Goal: Check status: Check status

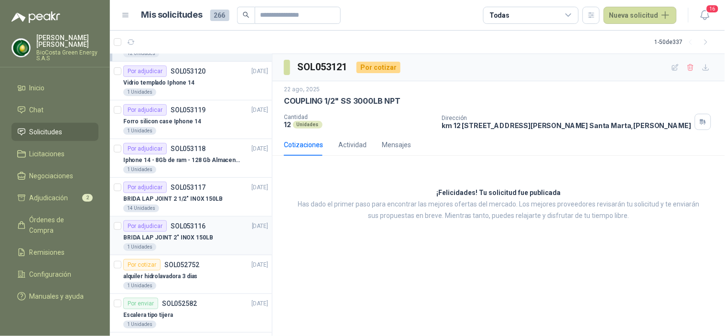
scroll to position [159, 0]
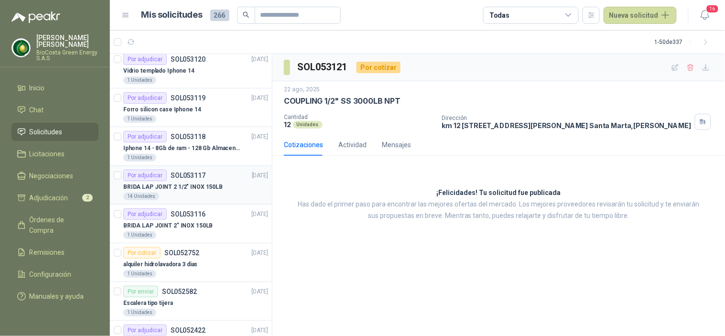
click at [179, 195] on div "14 Unidades" at bounding box center [195, 197] width 145 height 8
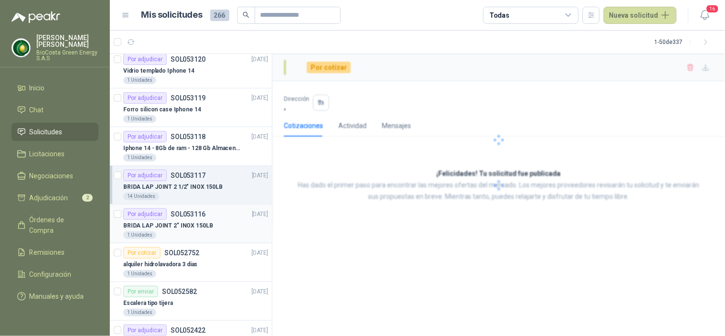
click at [182, 228] on p "BRIDA LAP JOINT 2" INOX 150LB" at bounding box center [168, 225] width 90 height 9
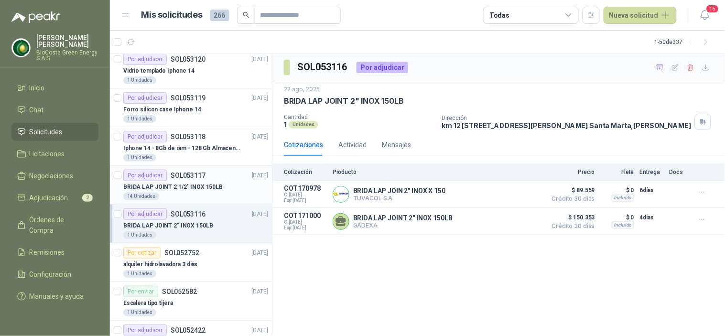
click at [195, 185] on p "BRIDA LAP JOINT 2 1/2" INOX 150LB" at bounding box center [172, 187] width 99 height 9
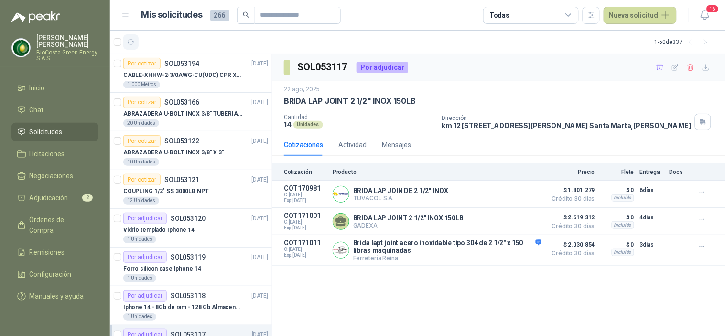
click at [130, 38] on icon "button" at bounding box center [131, 42] width 8 height 8
click at [125, 43] on button "button" at bounding box center [130, 41] width 15 height 15
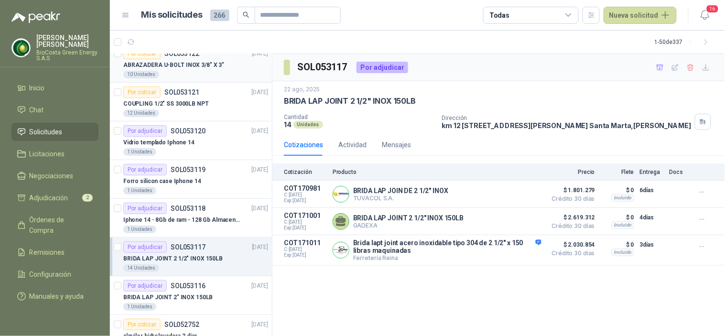
scroll to position [106, 0]
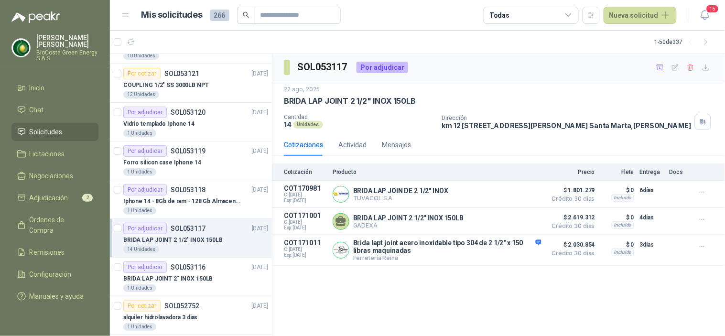
click at [194, 249] on div "14 Unidades" at bounding box center [195, 250] width 145 height 8
click at [206, 275] on p "BRIDA LAP JOINT 2" INOX 150LB" at bounding box center [168, 278] width 90 height 9
click at [179, 271] on div "Por adjudicar SOL053116" at bounding box center [164, 267] width 82 height 11
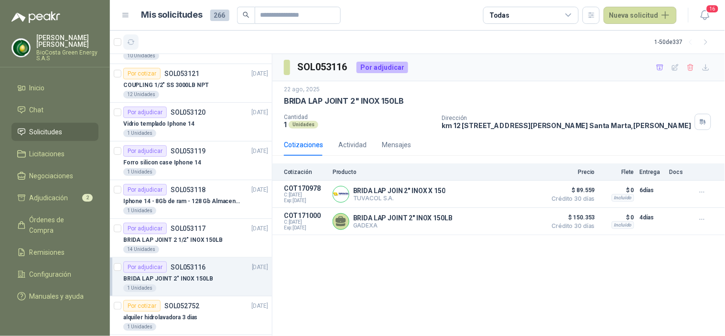
click at [128, 36] on button "button" at bounding box center [130, 41] width 15 height 15
click at [190, 95] on div "12 Unidades" at bounding box center [195, 95] width 145 height 8
